Goal: Transaction & Acquisition: Purchase product/service

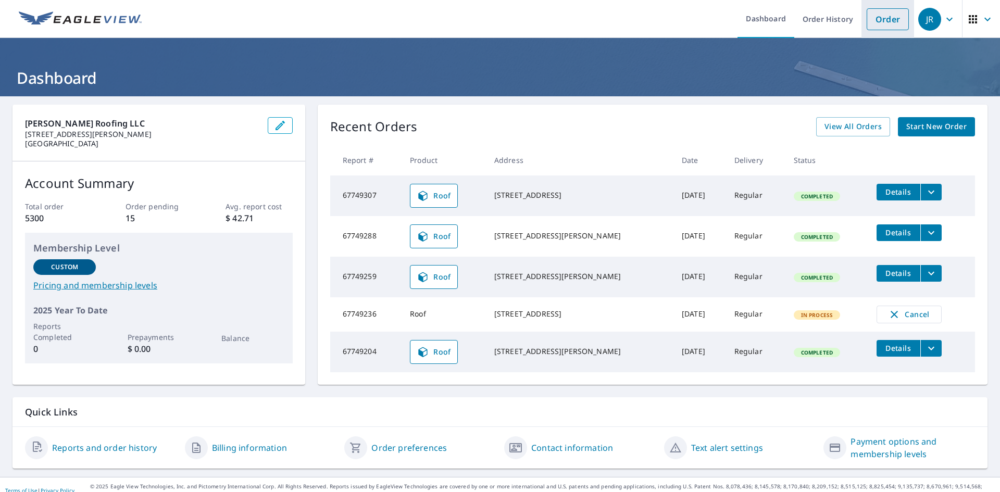
click at [883, 18] on link "Order" at bounding box center [888, 19] width 42 height 22
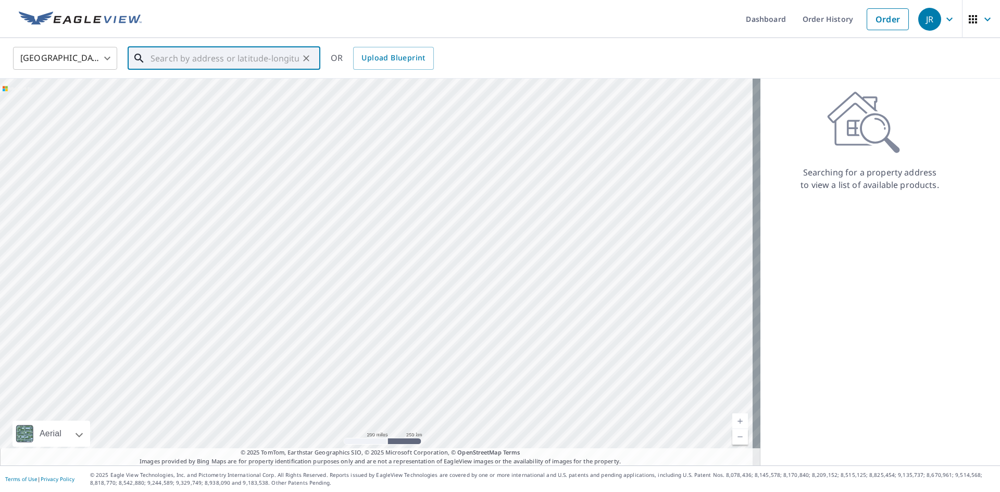
click at [187, 59] on input "text" at bounding box center [225, 58] width 148 height 29
click at [204, 91] on span "[STREET_ADDRESS]" at bounding box center [230, 88] width 164 height 12
type input "[STREET_ADDRESS]"
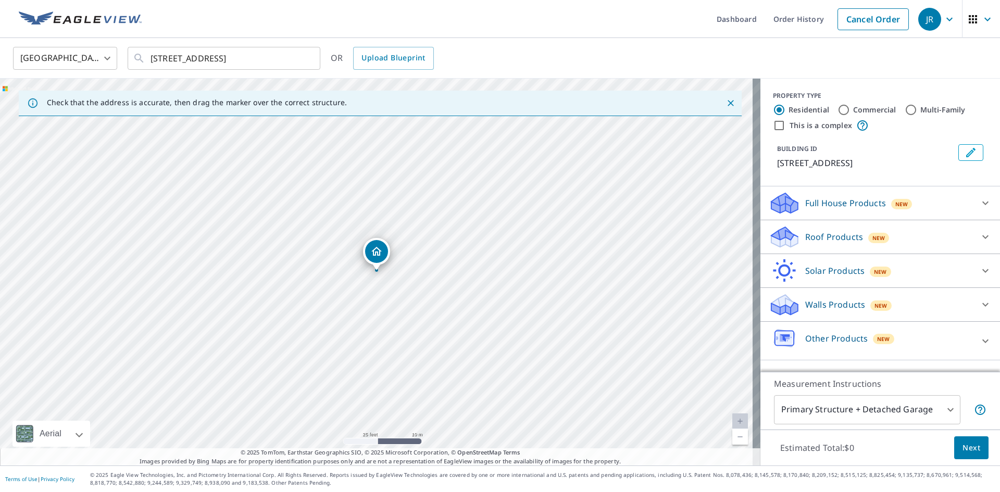
click at [979, 240] on icon at bounding box center [985, 237] width 12 height 12
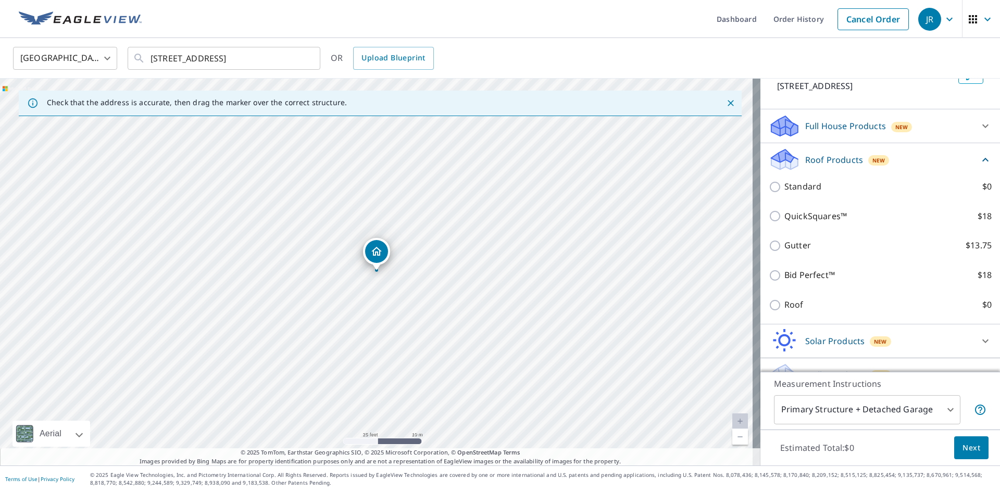
scroll to position [104, 0]
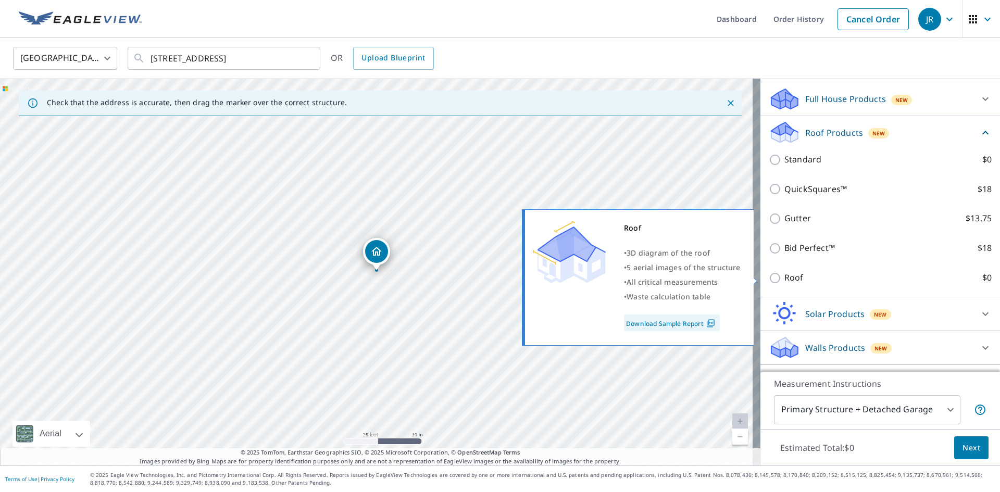
click at [772, 279] on input "Roof $0" at bounding box center [777, 278] width 16 height 12
checkbox input "true"
type input "3"
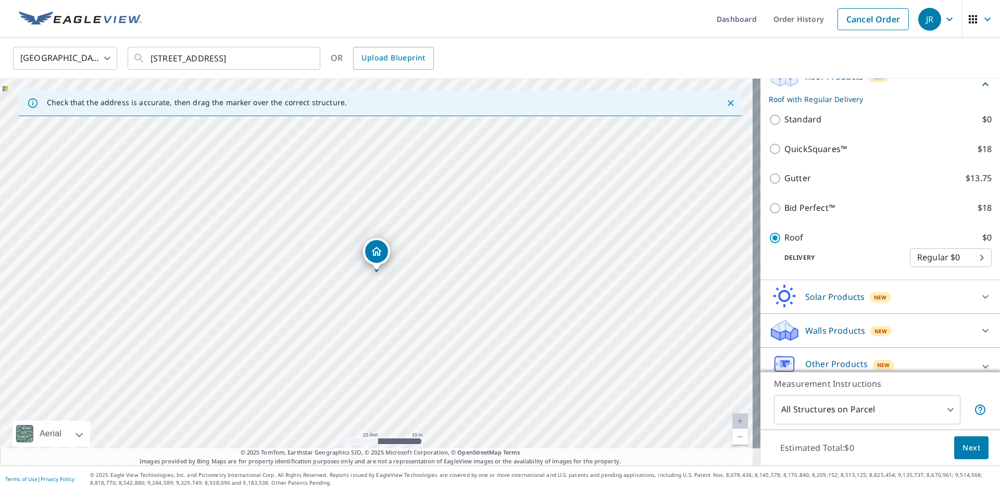
scroll to position [147, 0]
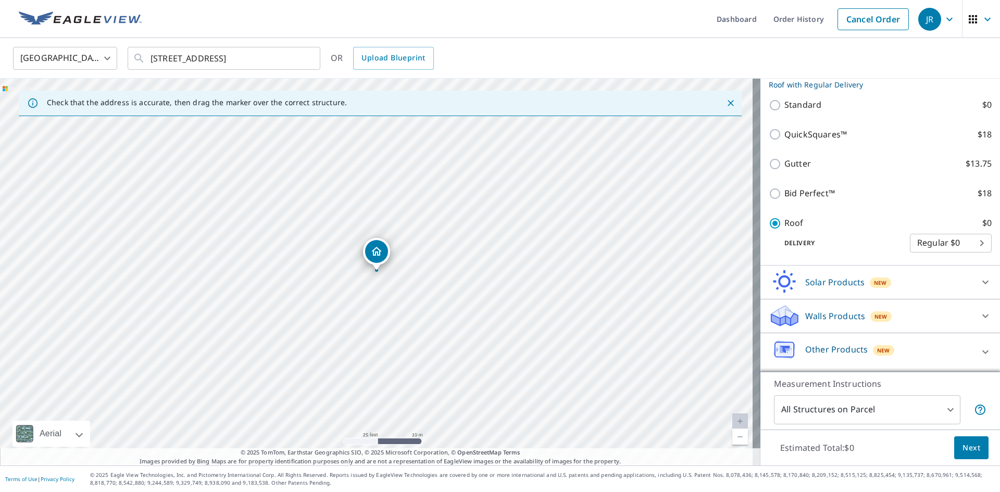
click at [962, 445] on span "Next" at bounding box center [971, 448] width 18 height 13
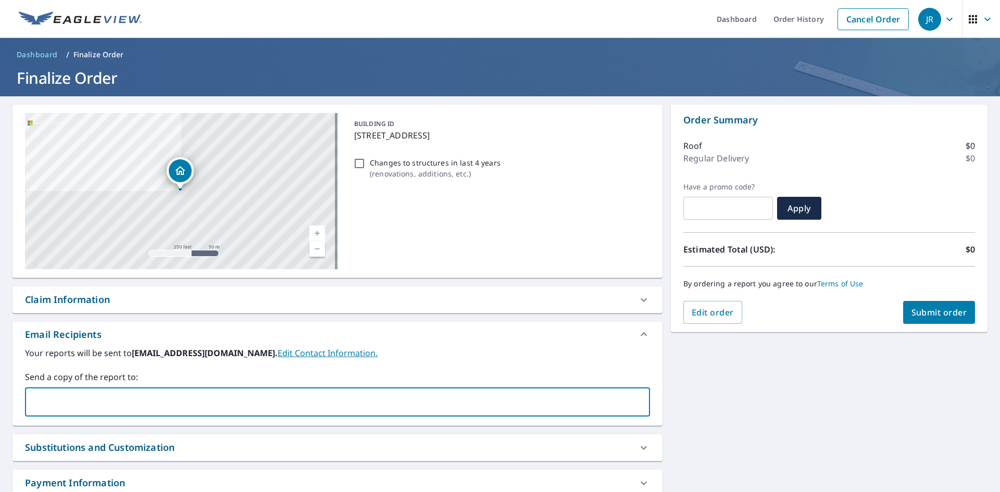
click at [204, 397] on input "text" at bounding box center [330, 402] width 600 height 20
type input "[EMAIL_ADDRESS][DOMAIN_NAME]"
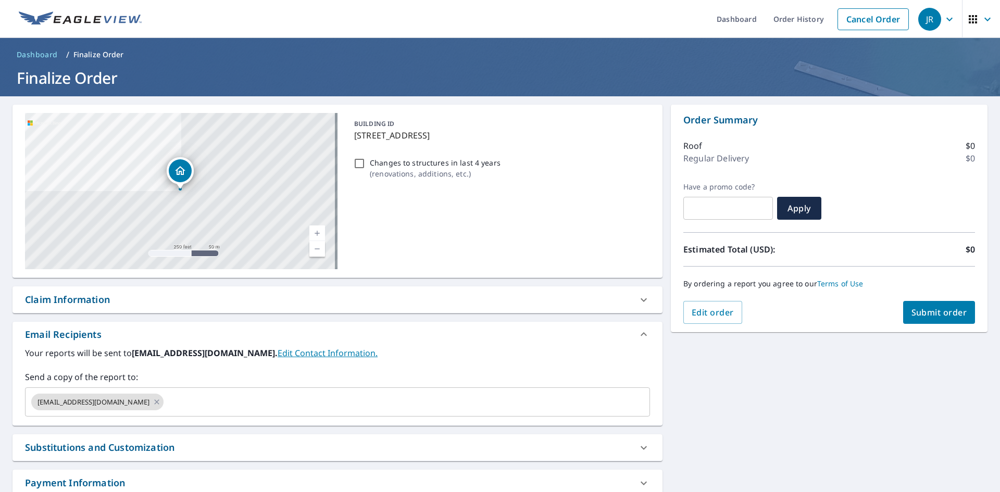
click at [232, 305] on div "Claim Information" at bounding box center [328, 300] width 606 height 14
checkbox input "true"
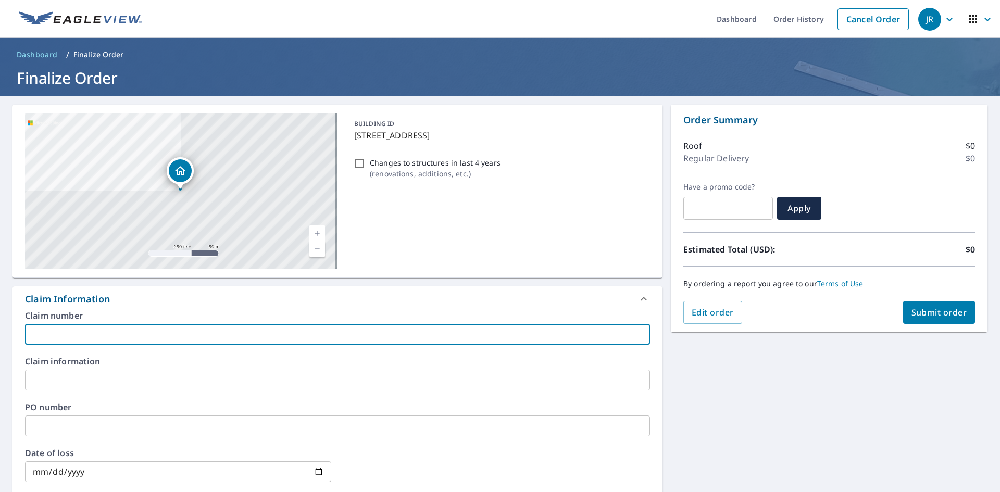
click at [175, 337] on input "text" at bounding box center [337, 334] width 625 height 21
type input "m"
checkbox input "true"
type input "ma"
checkbox input "true"
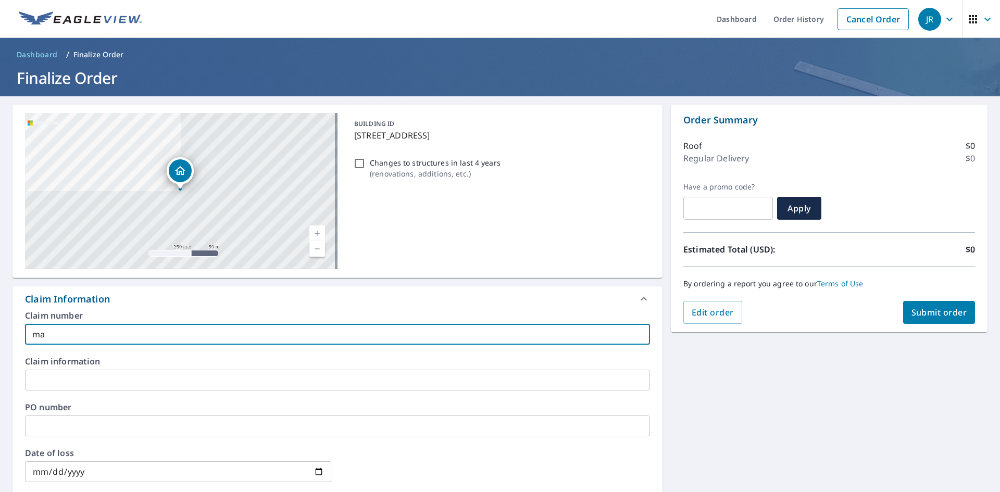
type input "mat"
checkbox input "true"
type input "matt"
checkbox input "true"
type input "matt"
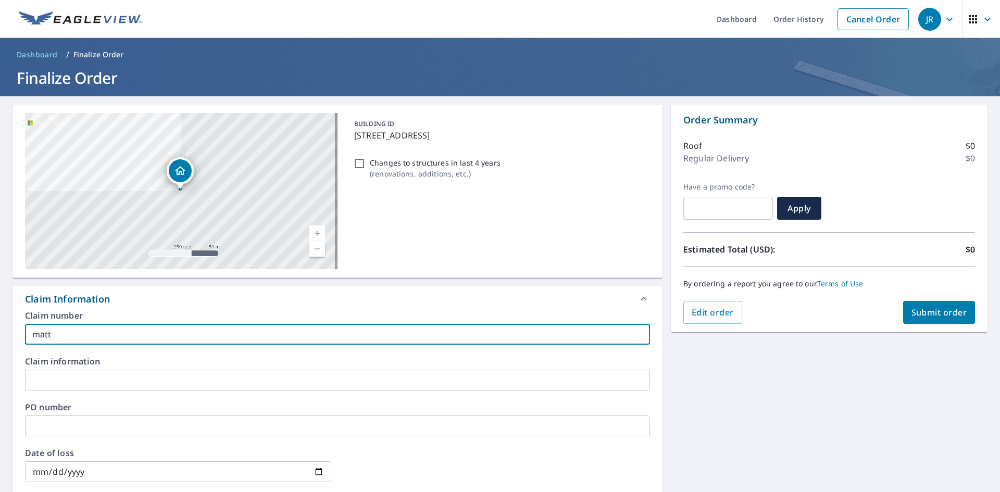
checkbox input "true"
type input "[PERSON_NAME]"
checkbox input "true"
type input "[PERSON_NAME]"
checkbox input "true"
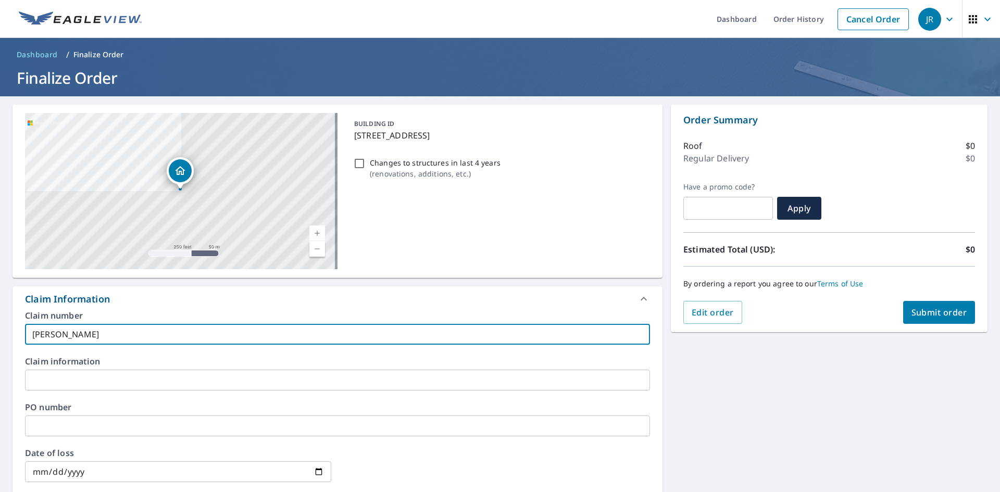
type input "[PERSON_NAME]"
checkbox input "true"
type input "[PERSON_NAME]-"
checkbox input "true"
type input "[PERSON_NAME]"
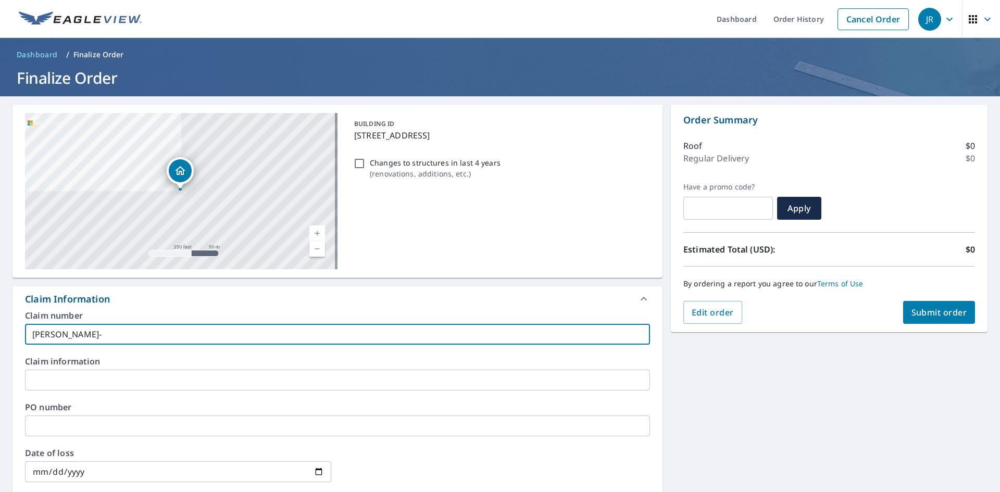
checkbox input "true"
type input "[PERSON_NAME]-[PERSON_NAME]"
checkbox input "true"
type input "[PERSON_NAME]-[PERSON_NAME]"
click at [383, 307] on div "Claim Information" at bounding box center [337, 298] width 650 height 25
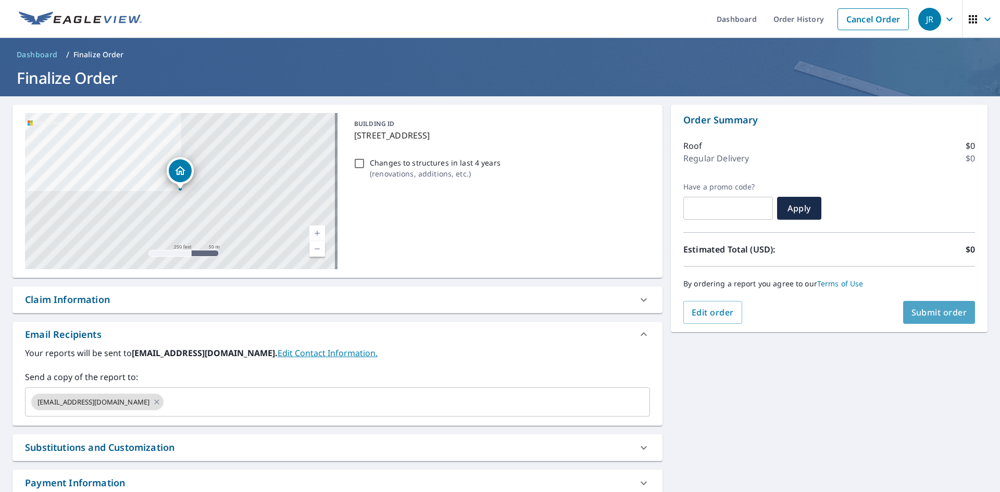
click at [949, 313] on span "Submit order" at bounding box center [939, 312] width 56 height 11
checkbox input "true"
